Goal: Task Accomplishment & Management: Complete application form

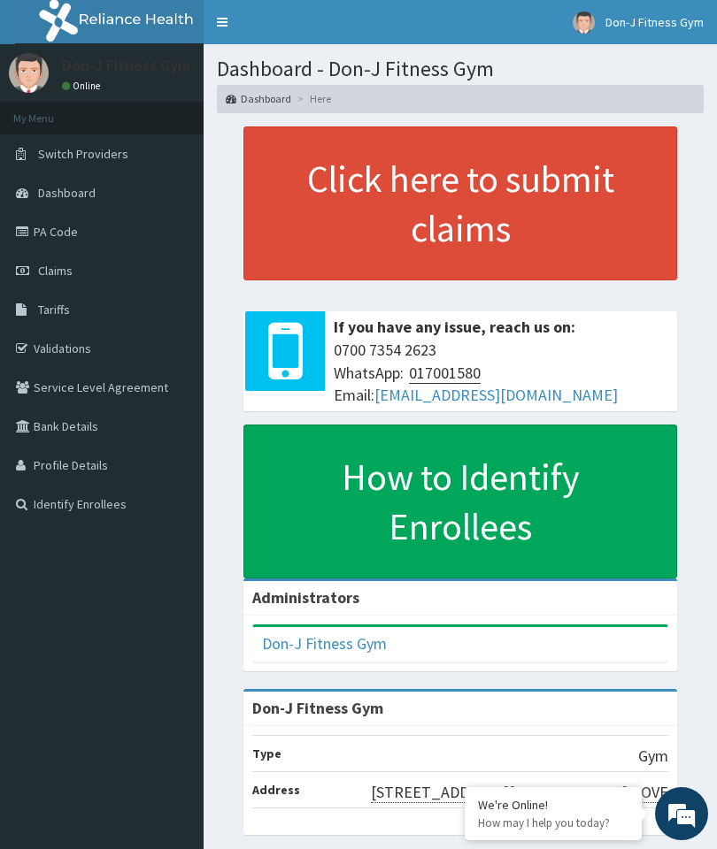
click at [65, 272] on span "Claims" at bounding box center [55, 271] width 35 height 16
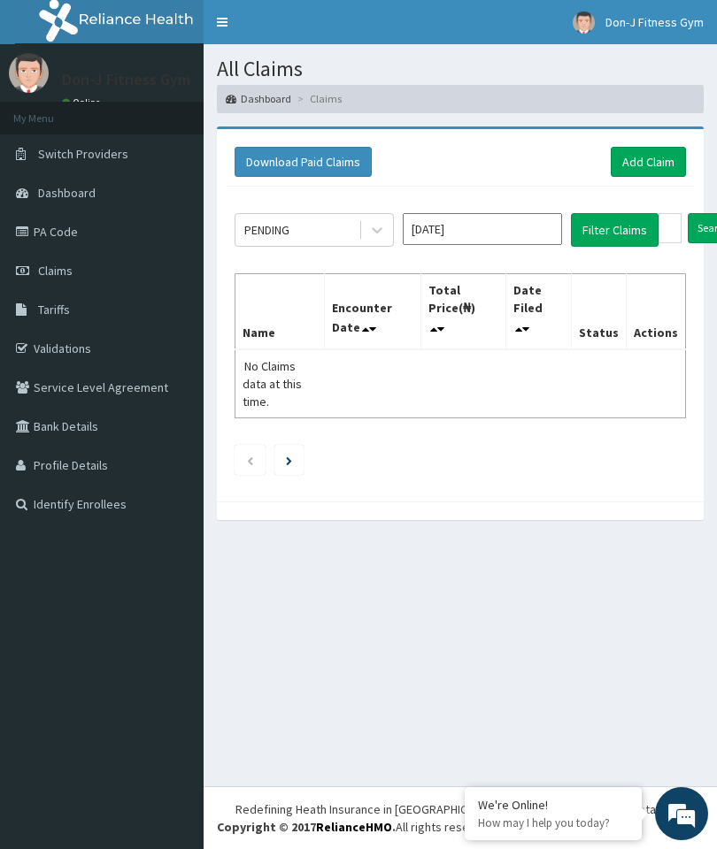
click at [677, 151] on link "Add Claim" at bounding box center [647, 162] width 75 height 30
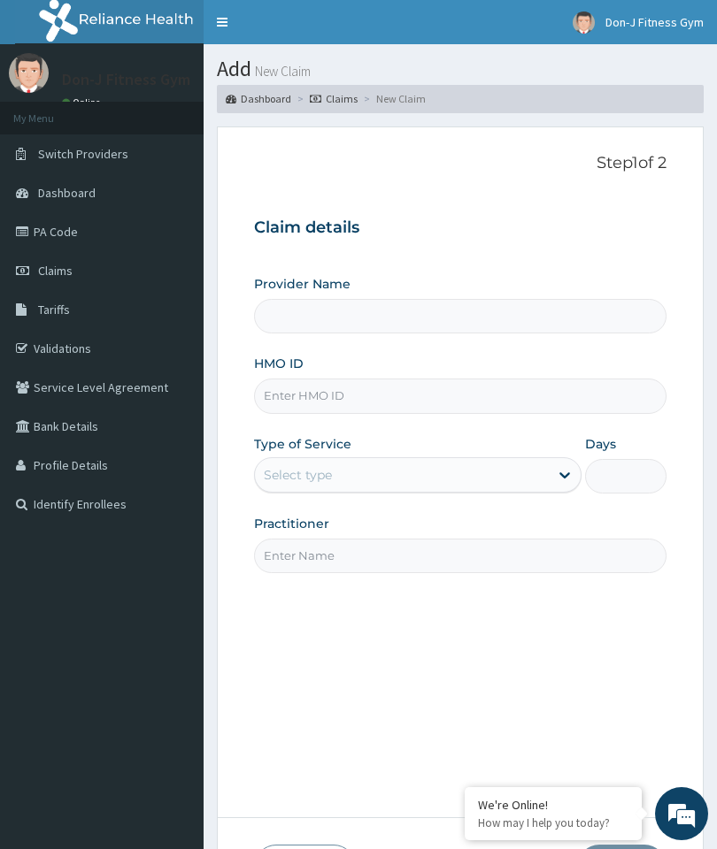
type input "Don-J Fitness Gym"
type input "1"
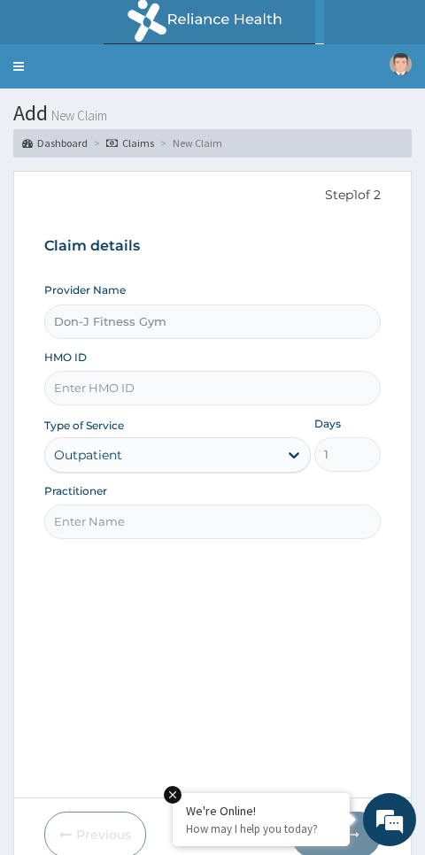
click at [92, 385] on input "HMO ID" at bounding box center [212, 388] width 337 height 35
click at [98, 380] on input "HMO ID" at bounding box center [212, 388] width 337 height 35
paste input "DER/10074/A"
type input "DER/10074/A"
click at [115, 514] on input "Practitioner" at bounding box center [212, 521] width 337 height 35
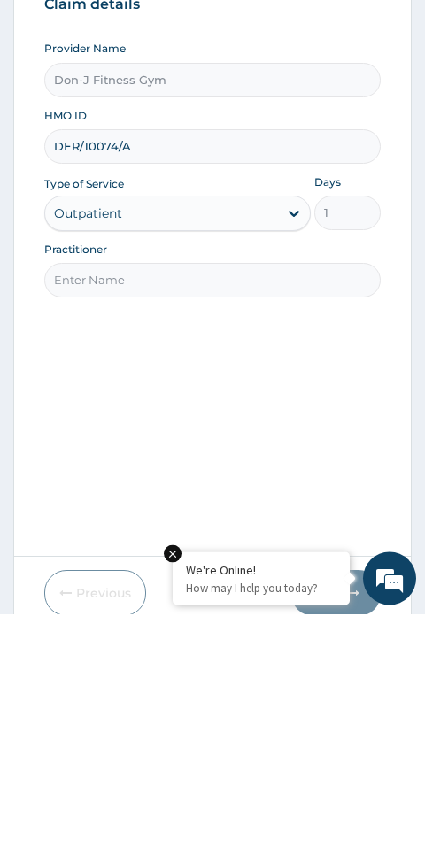
click at [66, 504] on input "Practitioner" at bounding box center [212, 521] width 337 height 35
paste input "[PERSON_NAME]"
type input "[PERSON_NAME]"
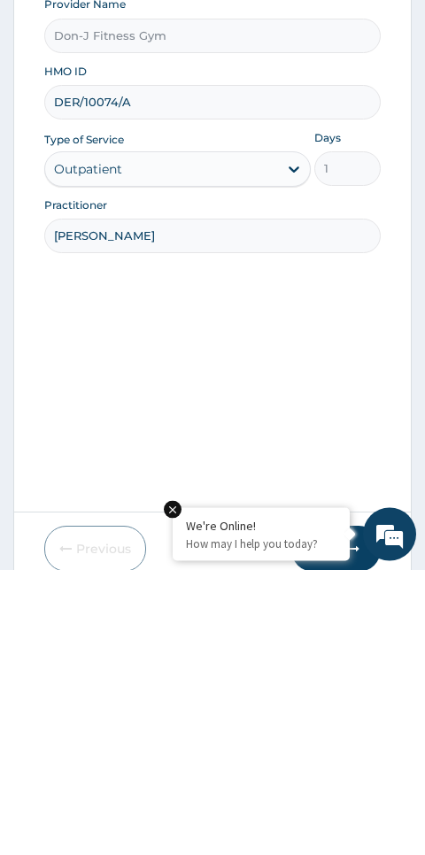
scroll to position [74, 0]
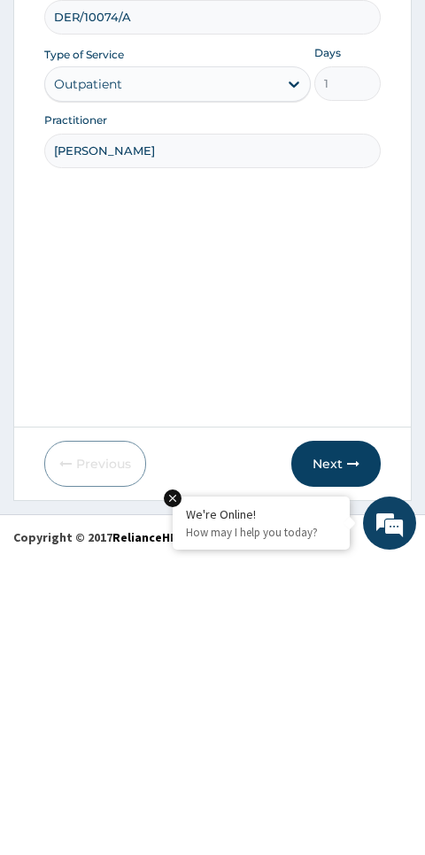
click at [354, 737] on button "Next" at bounding box center [335, 760] width 89 height 46
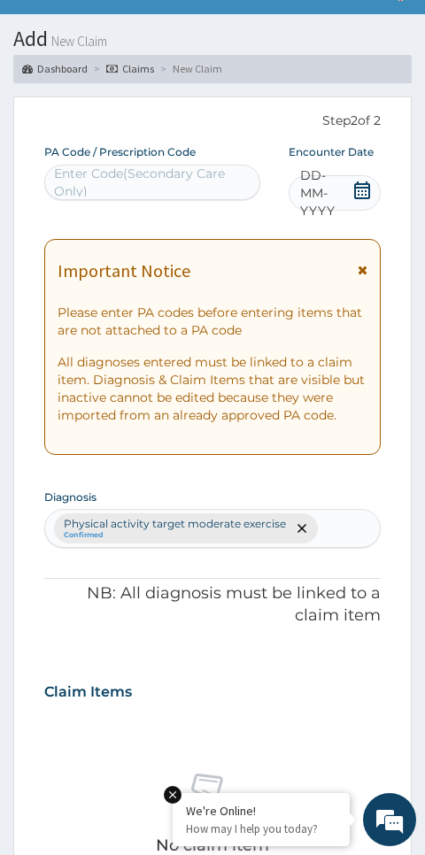
click at [353, 184] on icon at bounding box center [362, 190] width 18 height 18
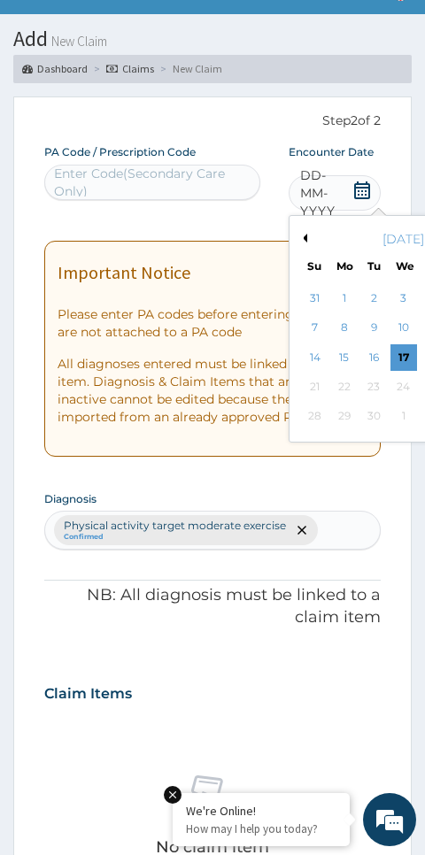
click at [403, 349] on div "17" at bounding box center [402, 357] width 27 height 27
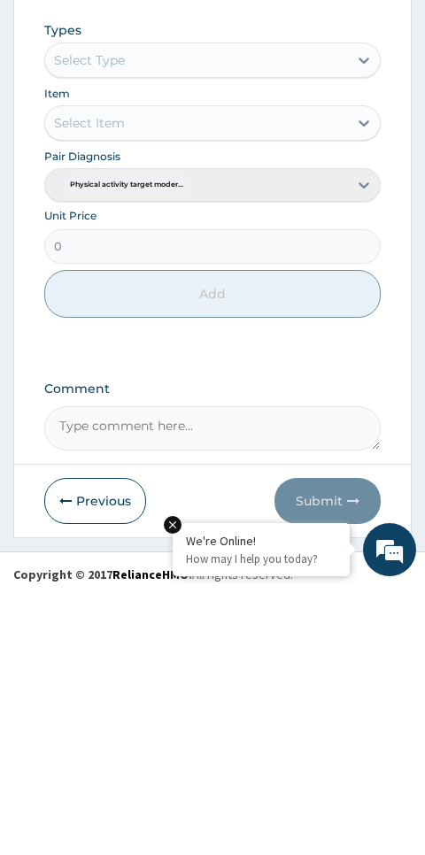
scroll to position [740, 0]
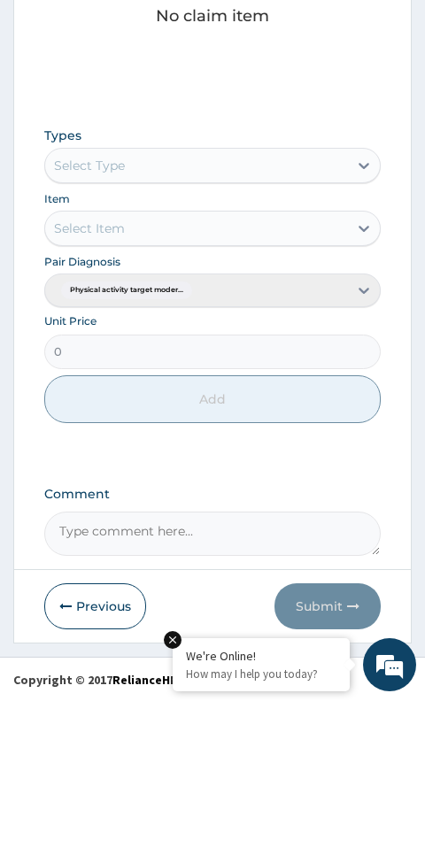
type input "PA/987B66"
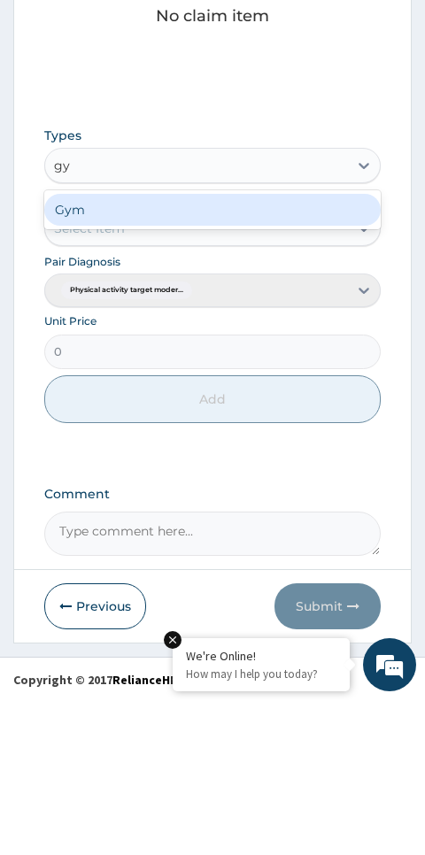
click at [125, 349] on div "Gym" at bounding box center [212, 365] width 337 height 32
type input "gy"
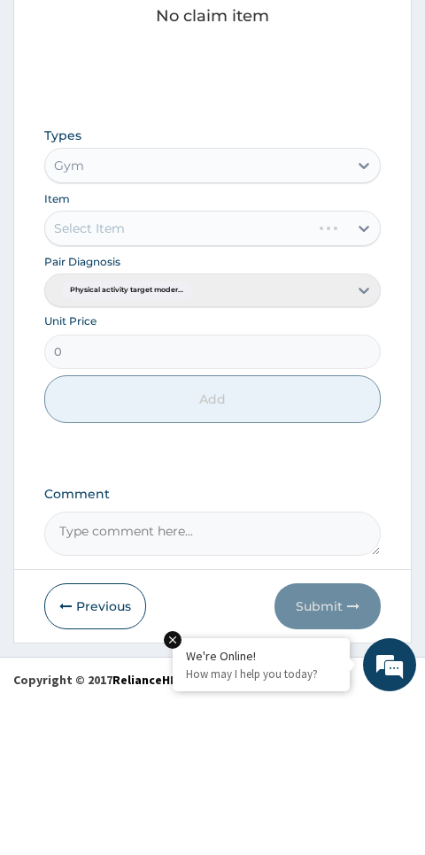
scroll to position [674, 0]
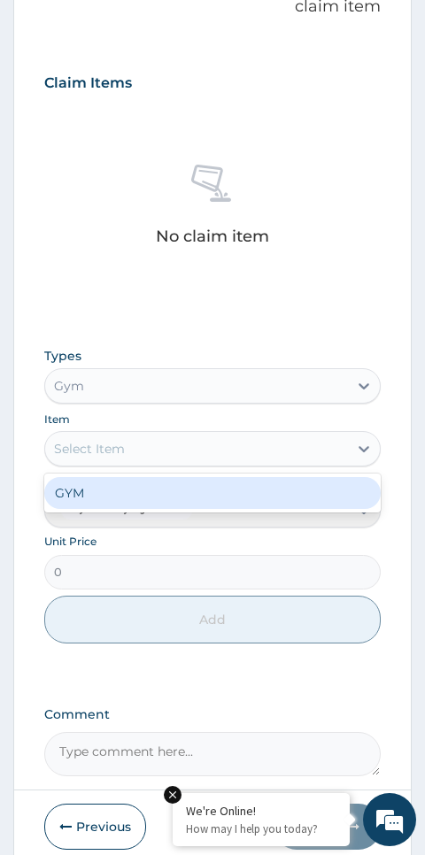
click at [119, 480] on div "GYM" at bounding box center [212, 493] width 337 height 32
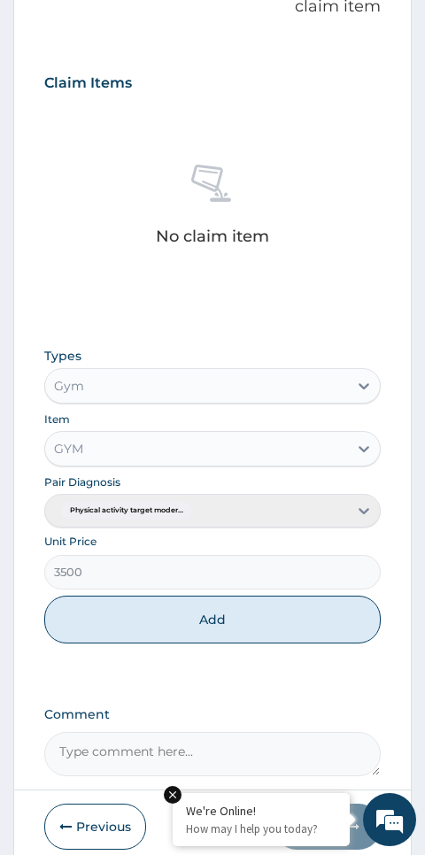
click at [249, 611] on button "Add" at bounding box center [212, 619] width 337 height 48
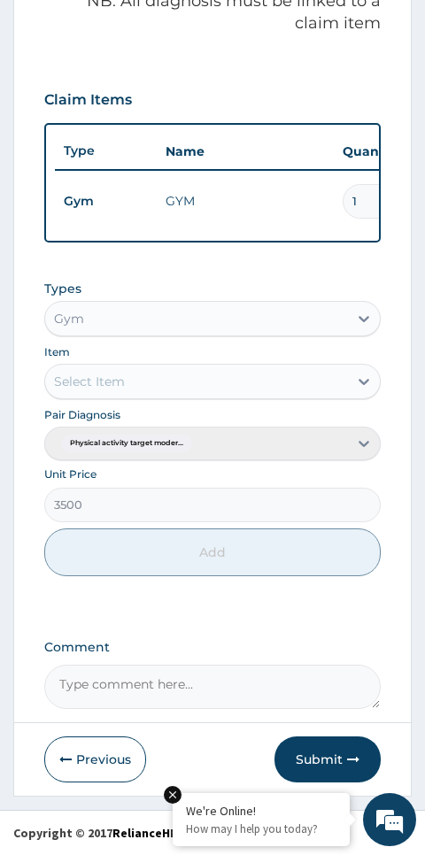
type input "0"
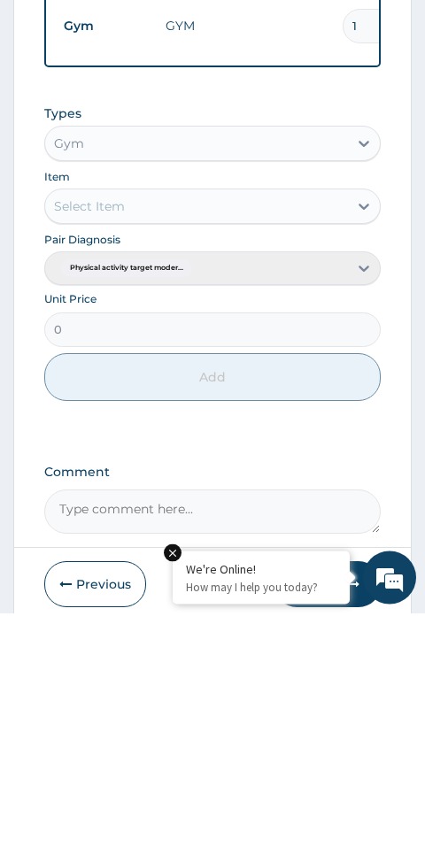
scroll to position [656, 0]
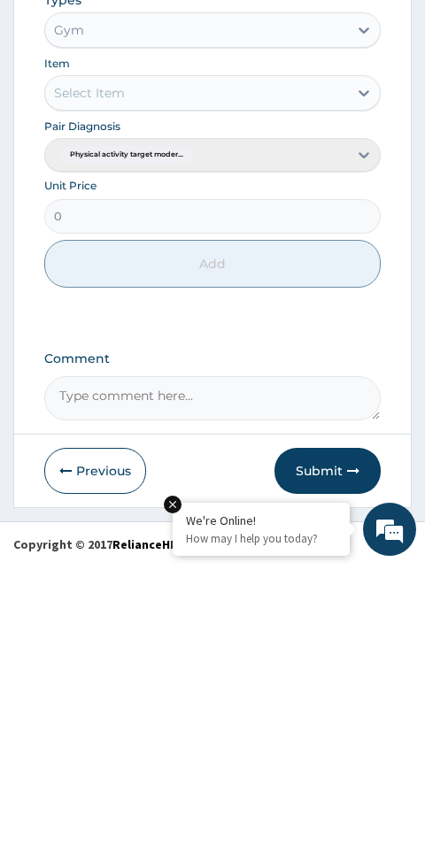
click at [138, 666] on textarea "Comment" at bounding box center [212, 688] width 337 height 44
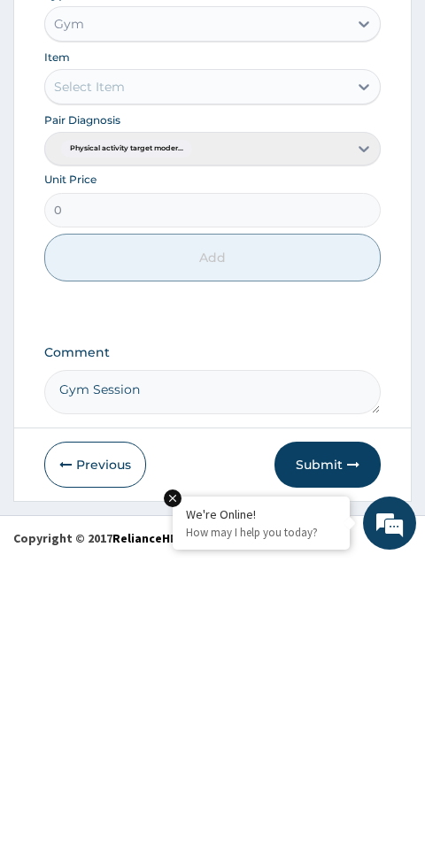
type textarea "Gym Session"
click at [348, 755] on icon "button" at bounding box center [353, 761] width 12 height 12
